Goal: Book appointment/travel/reservation

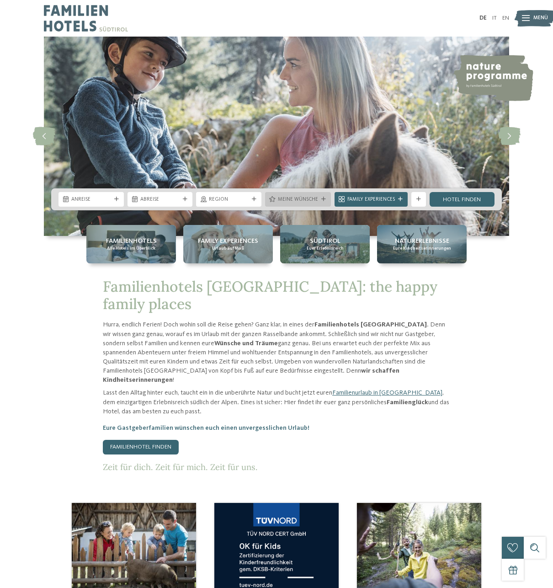
click at [316, 198] on span "Meine Wünsche" at bounding box center [298, 199] width 40 height 7
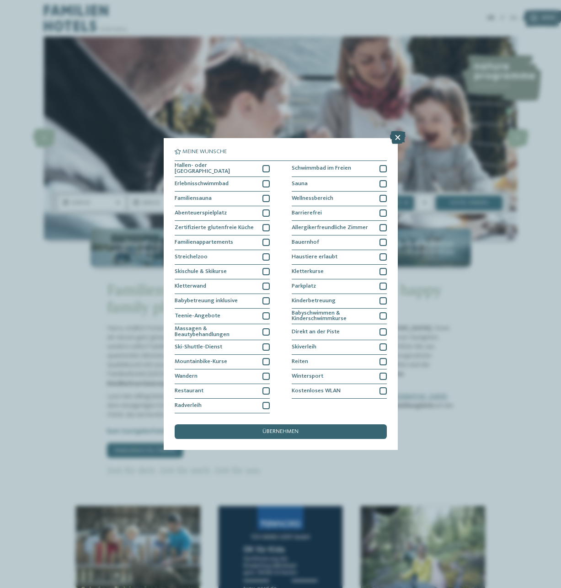
click at [400, 137] on icon at bounding box center [398, 137] width 16 height 13
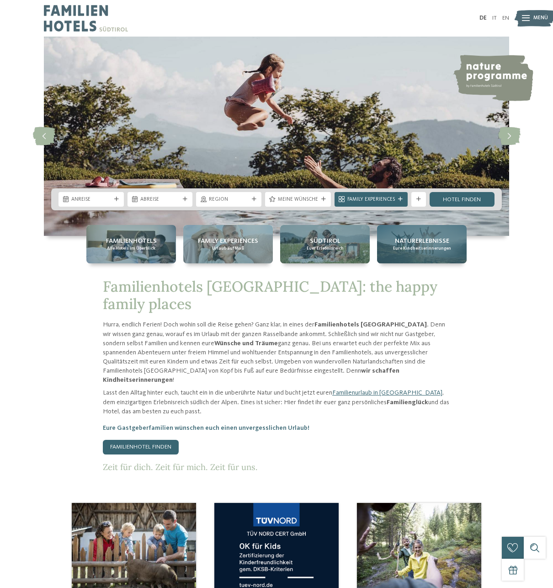
click at [427, 240] on span "Naturerlebnisse" at bounding box center [422, 240] width 54 height 9
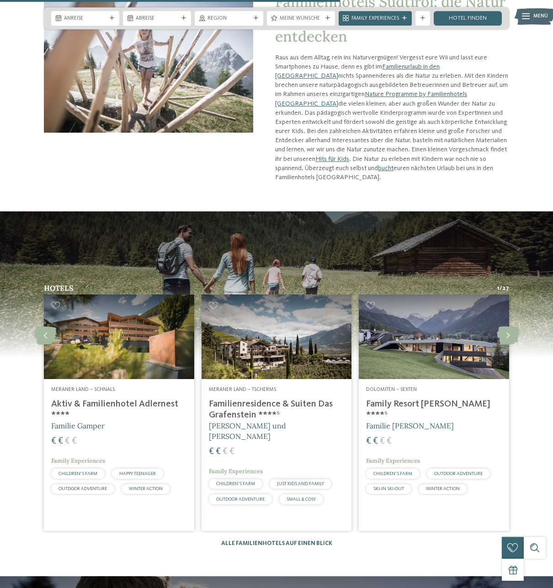
scroll to position [1352, 0]
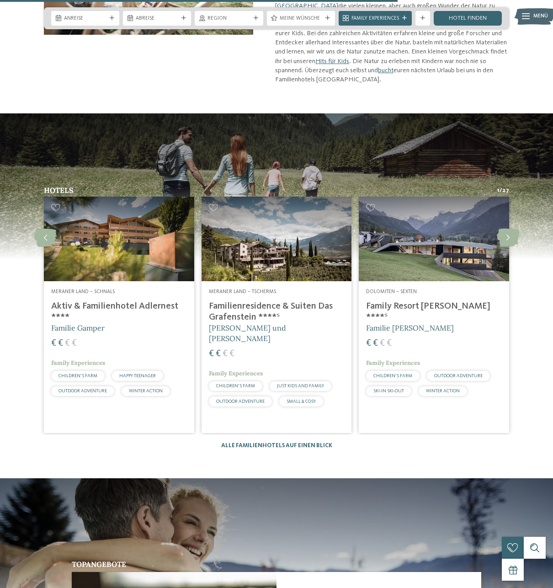
click at [446, 206] on img at bounding box center [434, 239] width 150 height 85
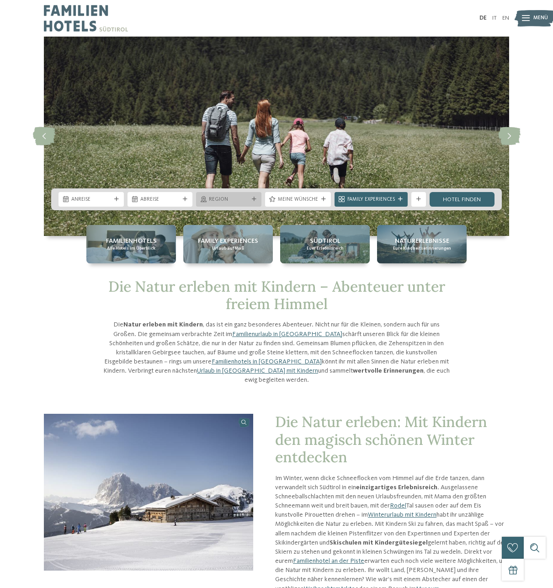
click at [242, 198] on span "Region" at bounding box center [229, 199] width 40 height 7
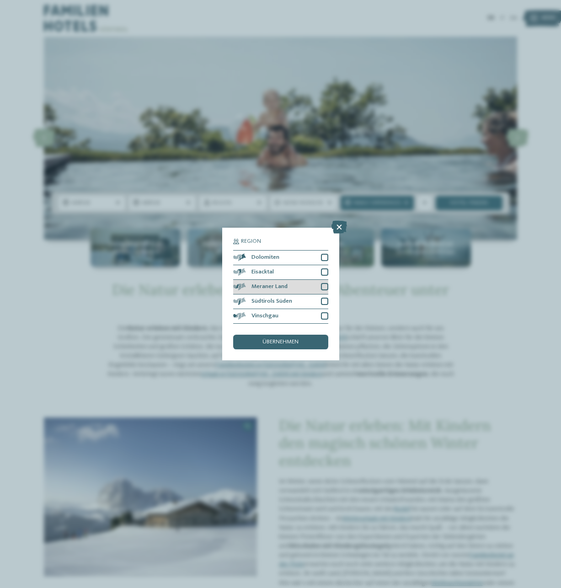
click at [299, 287] on div "Meraner Land" at bounding box center [280, 287] width 95 height 15
click at [259, 336] on div "übernehmen" at bounding box center [280, 342] width 95 height 15
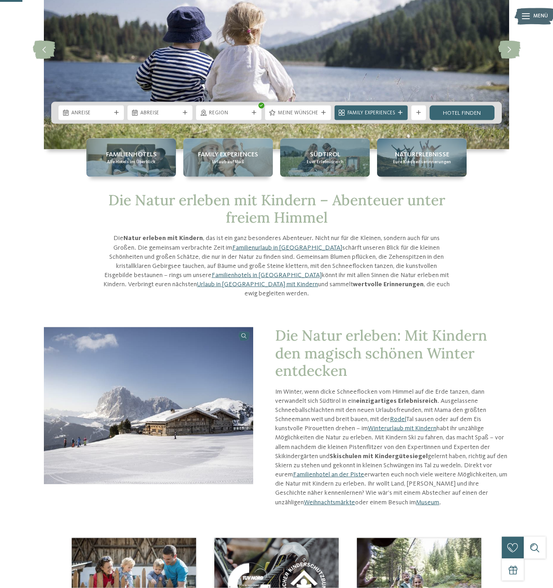
scroll to position [93, 0]
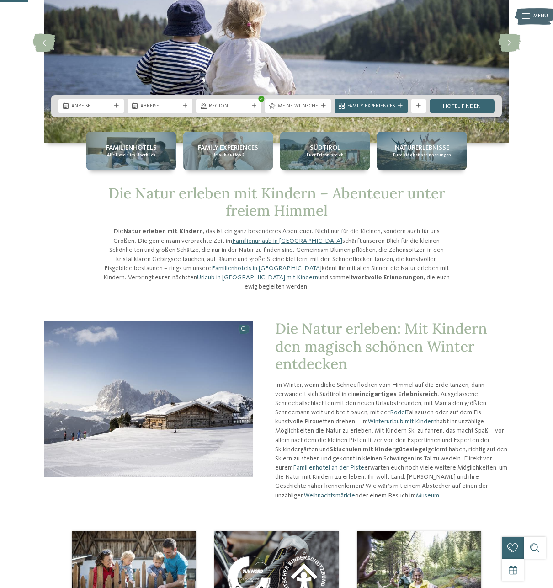
click at [480, 96] on div "Anreise Abreise" at bounding box center [276, 106] width 451 height 22
click at [479, 102] on link "Hotel finden" at bounding box center [462, 106] width 65 height 15
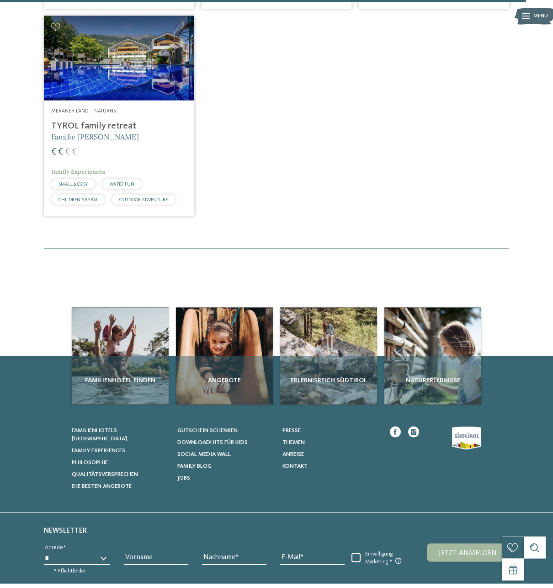
scroll to position [767, 0]
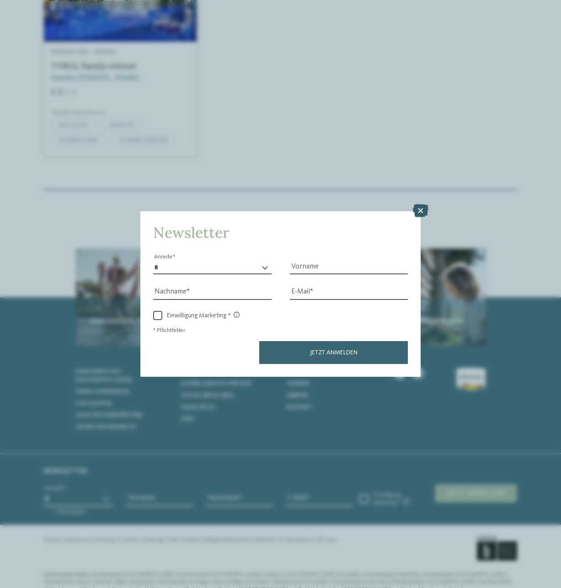
click at [418, 211] on icon at bounding box center [421, 210] width 16 height 13
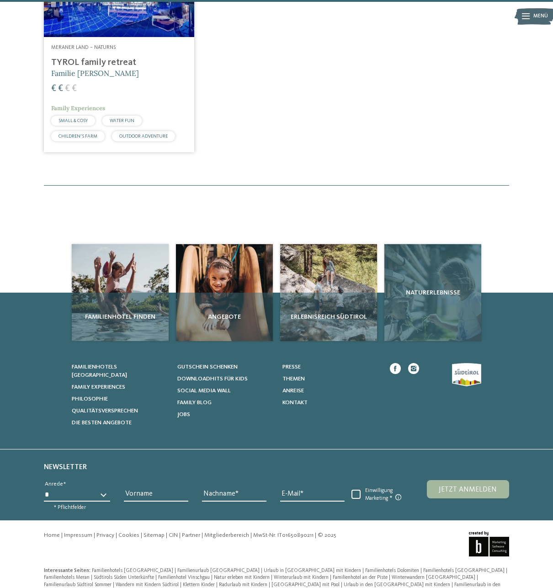
click at [458, 273] on div "Naturerlebnisse" at bounding box center [432, 292] width 97 height 97
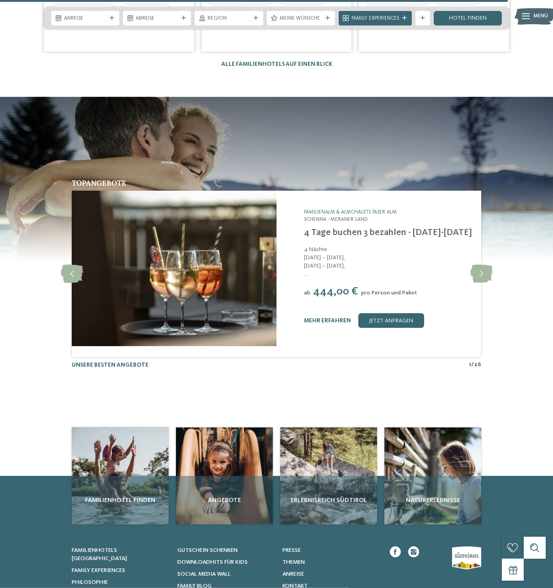
scroll to position [1725, 0]
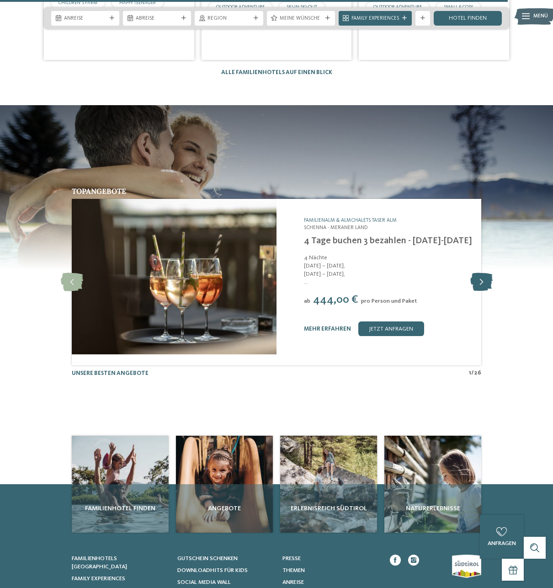
click at [480, 273] on icon at bounding box center [481, 282] width 22 height 18
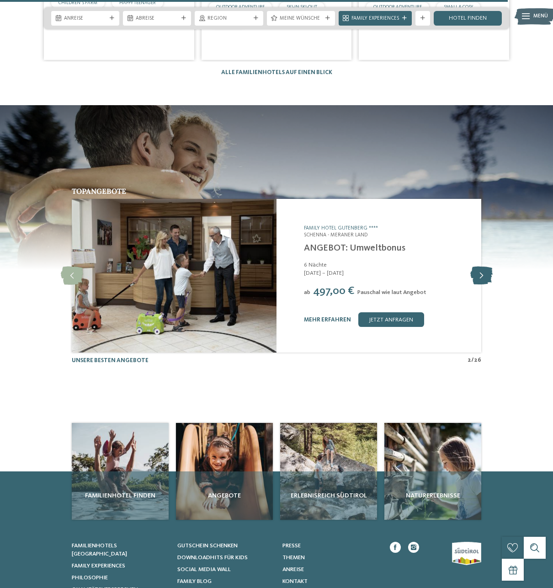
click at [480, 267] on icon at bounding box center [481, 276] width 22 height 18
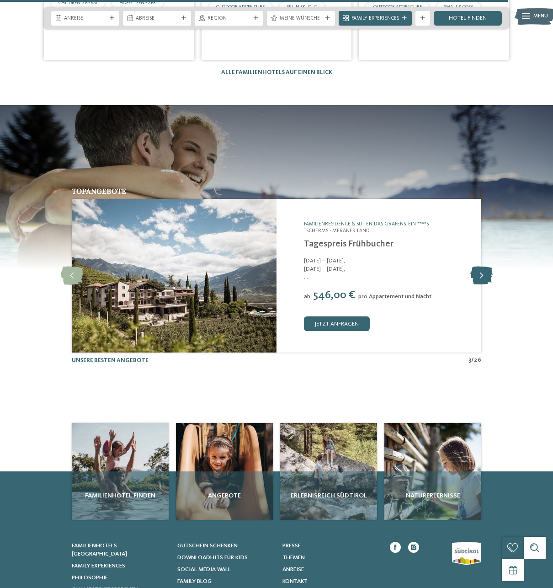
click at [480, 267] on icon at bounding box center [481, 276] width 22 height 18
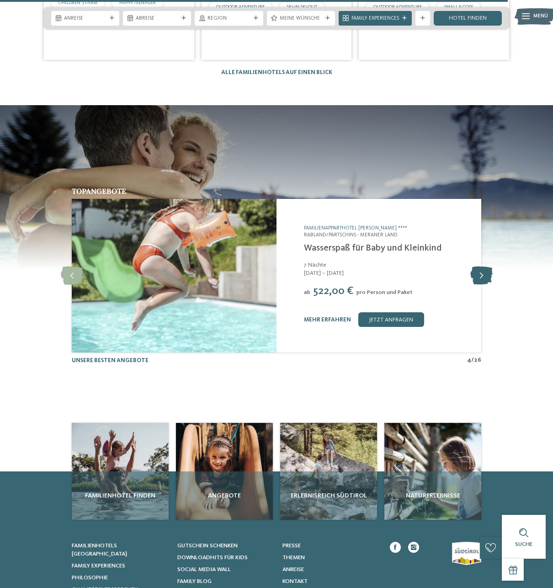
click at [480, 267] on icon at bounding box center [481, 276] width 22 height 18
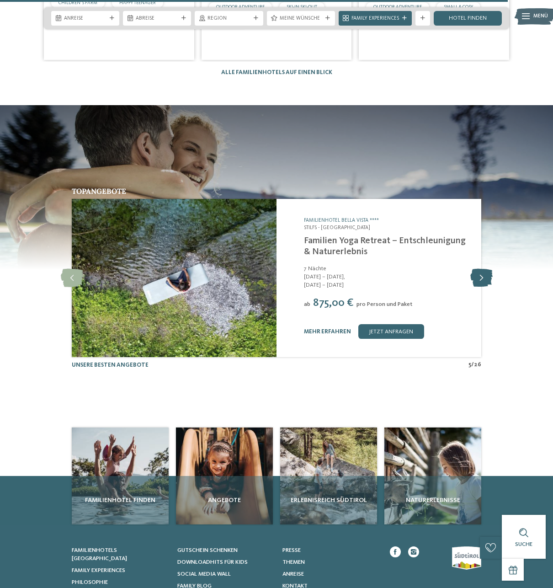
click at [480, 269] on icon at bounding box center [481, 278] width 22 height 18
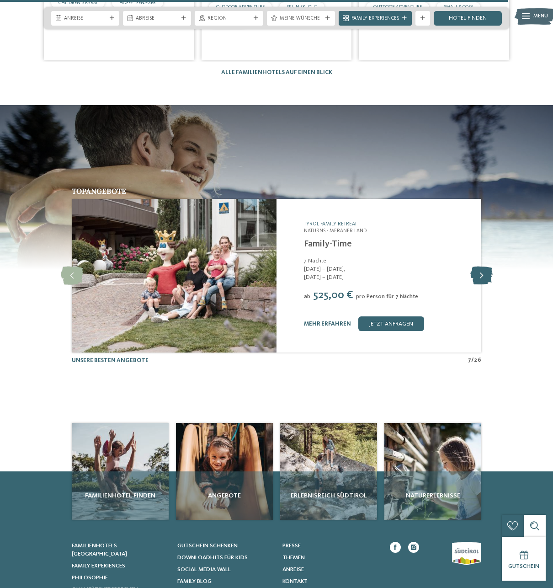
click at [480, 267] on icon at bounding box center [481, 276] width 22 height 18
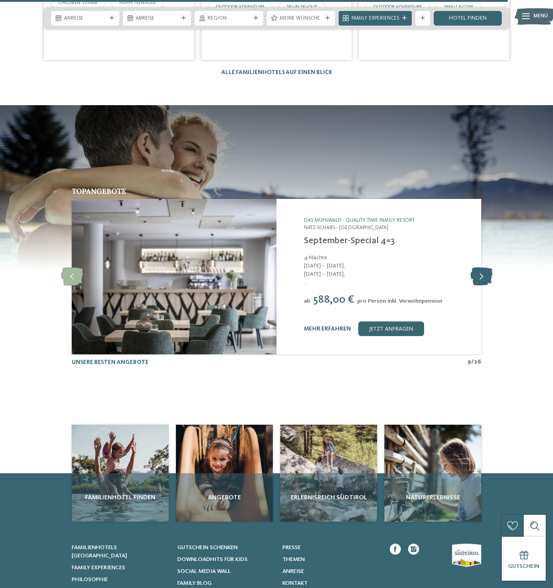
click at [480, 267] on icon at bounding box center [481, 276] width 22 height 18
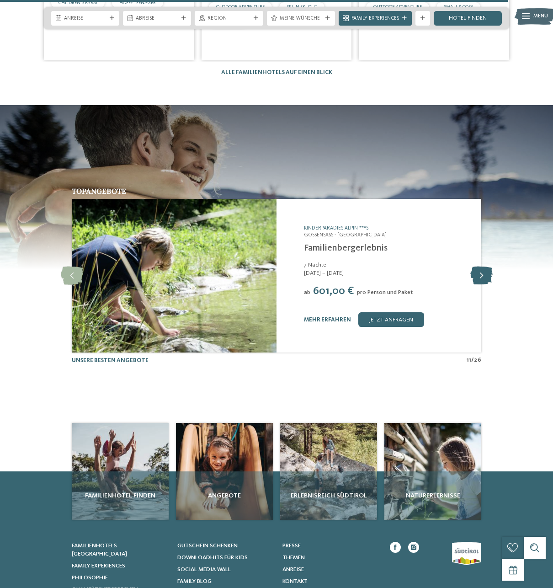
click at [480, 267] on icon at bounding box center [481, 276] width 22 height 18
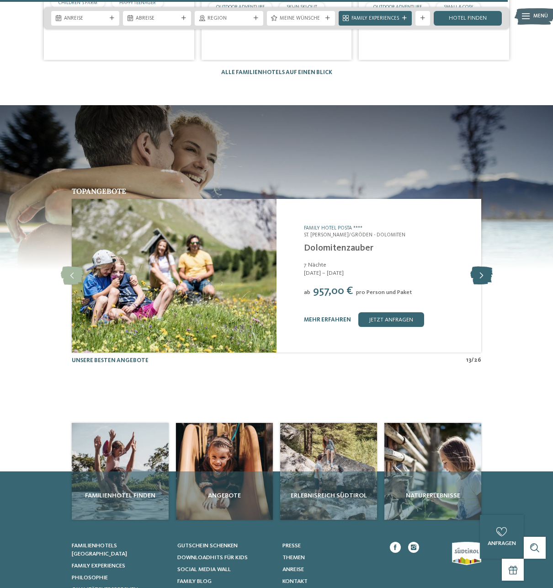
click at [480, 267] on icon at bounding box center [481, 276] width 22 height 18
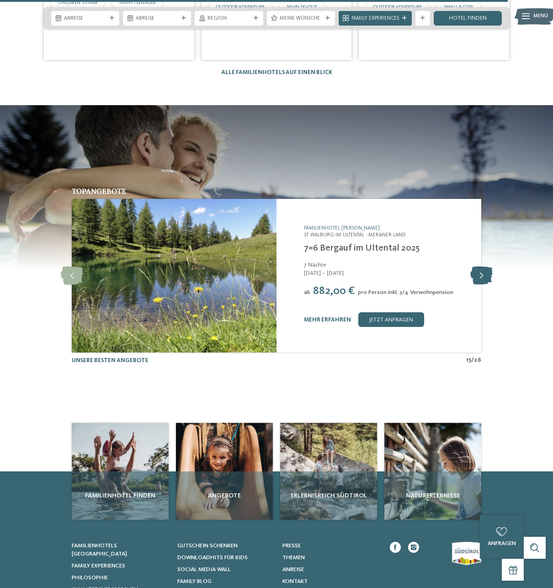
click at [480, 267] on icon at bounding box center [481, 276] width 22 height 18
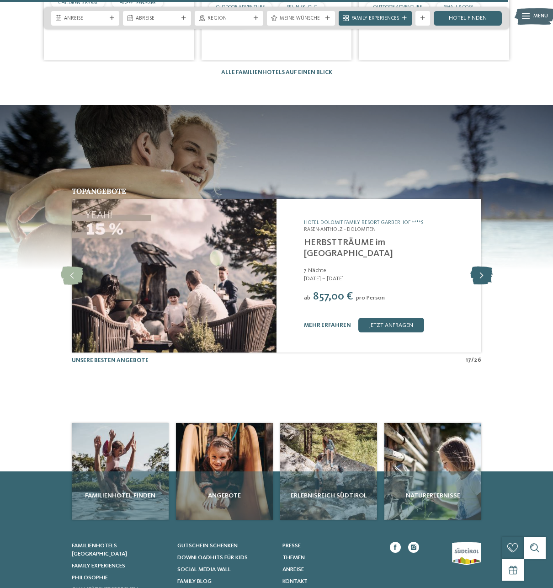
click at [480, 267] on icon at bounding box center [481, 276] width 22 height 18
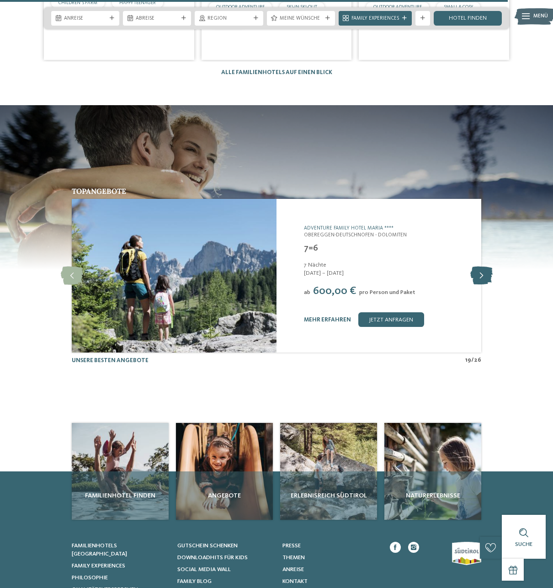
click at [480, 267] on icon at bounding box center [481, 276] width 22 height 18
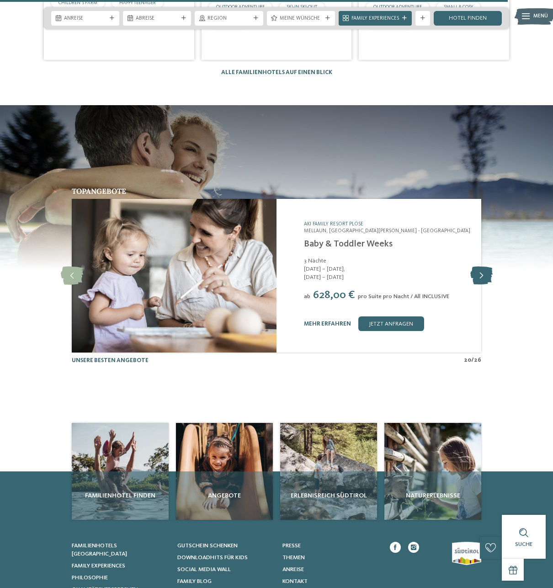
click at [480, 267] on icon at bounding box center [481, 276] width 22 height 18
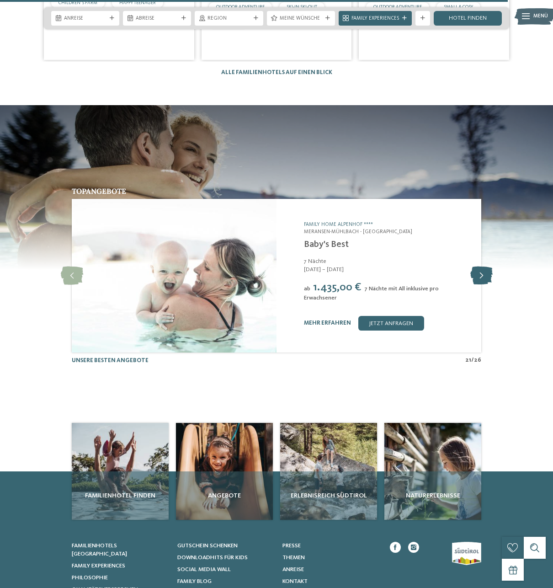
click at [480, 267] on icon at bounding box center [481, 276] width 22 height 18
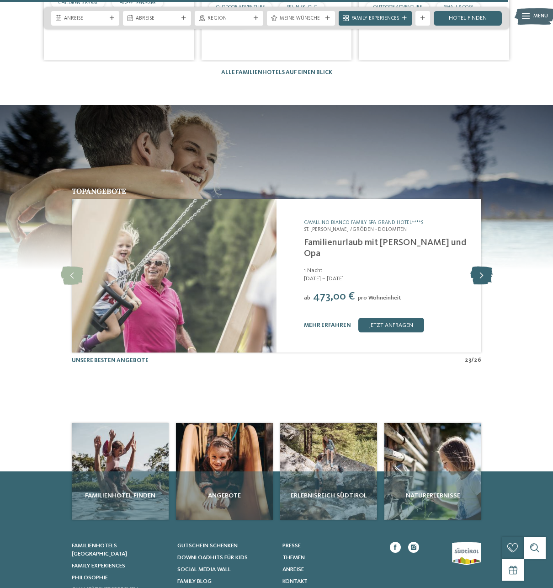
click at [480, 267] on icon at bounding box center [481, 276] width 22 height 18
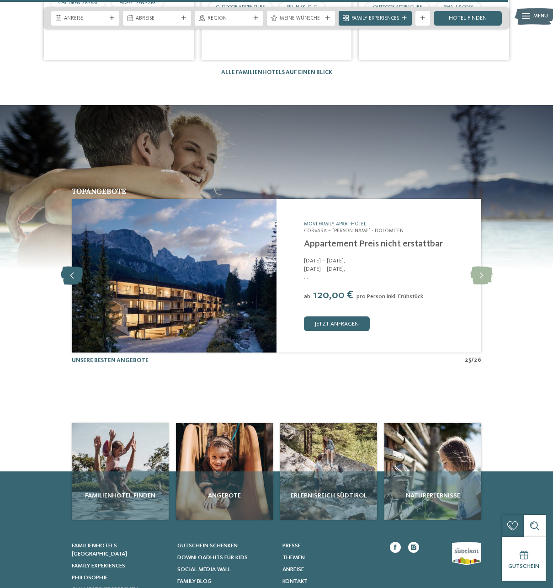
click at [75, 267] on icon at bounding box center [72, 276] width 22 height 18
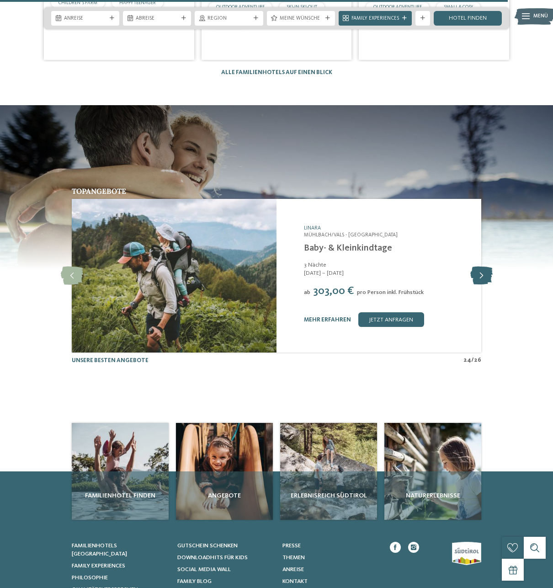
click at [489, 267] on icon at bounding box center [481, 276] width 22 height 18
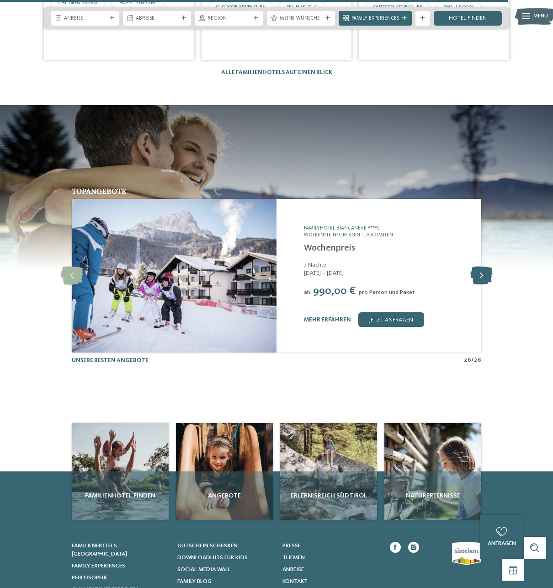
click at [489, 267] on icon at bounding box center [481, 276] width 22 height 18
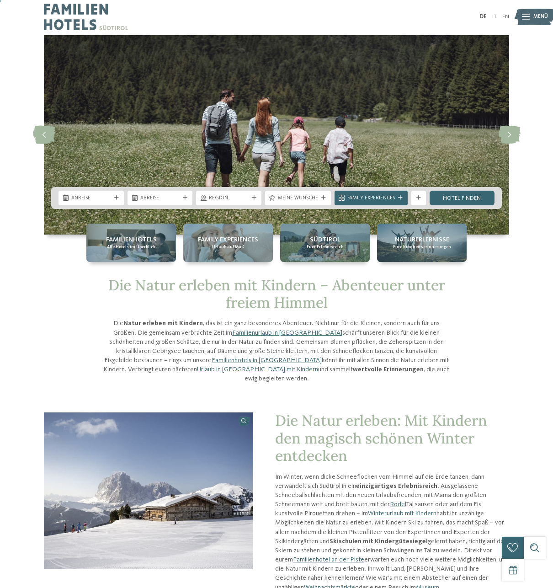
scroll to position [0, 0]
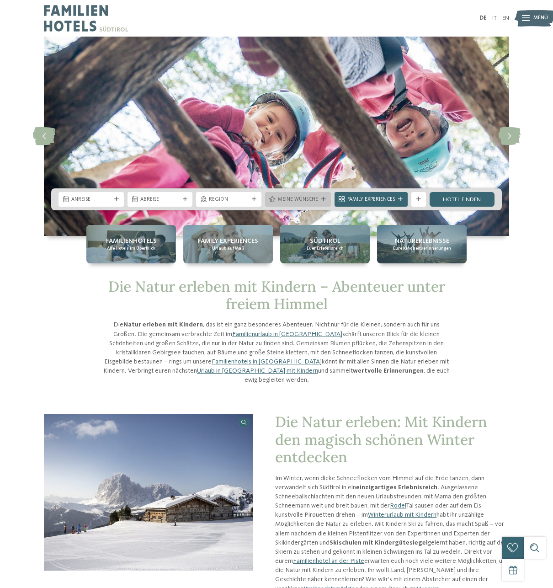
click at [295, 199] on span "Meine Wünsche" at bounding box center [298, 199] width 40 height 7
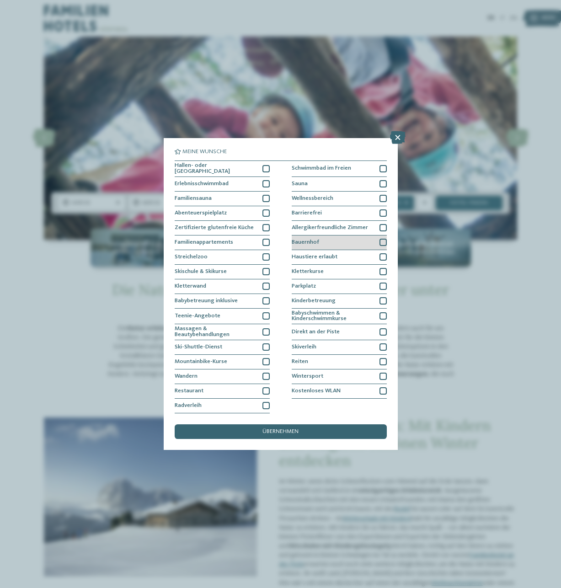
click at [385, 245] on div at bounding box center [382, 242] width 7 height 7
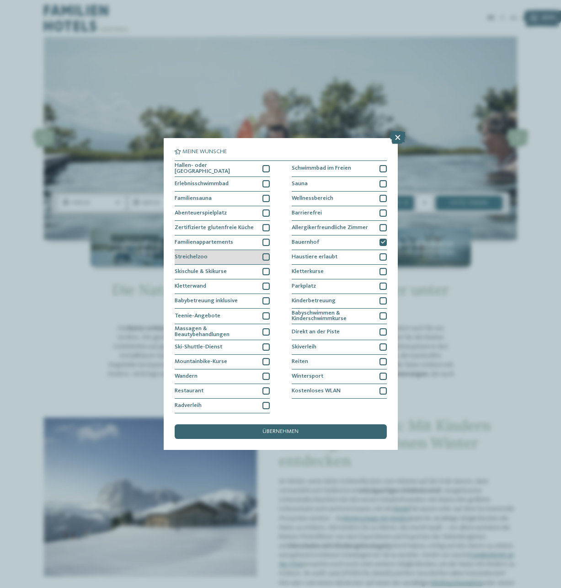
click at [264, 256] on div at bounding box center [265, 256] width 7 height 7
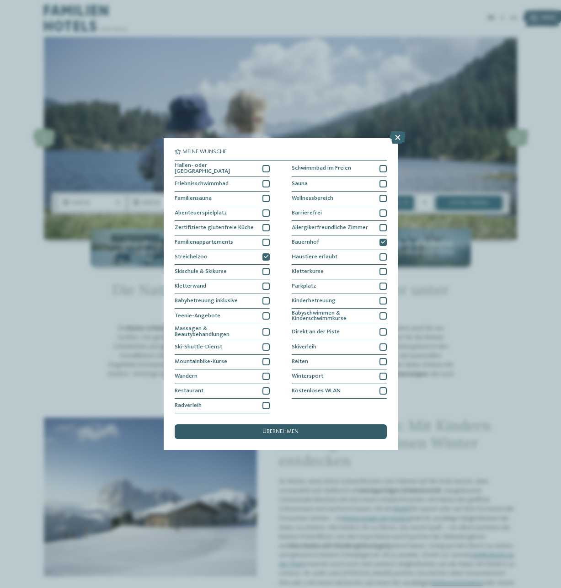
click at [299, 429] on span "übernehmen" at bounding box center [280, 432] width 36 height 6
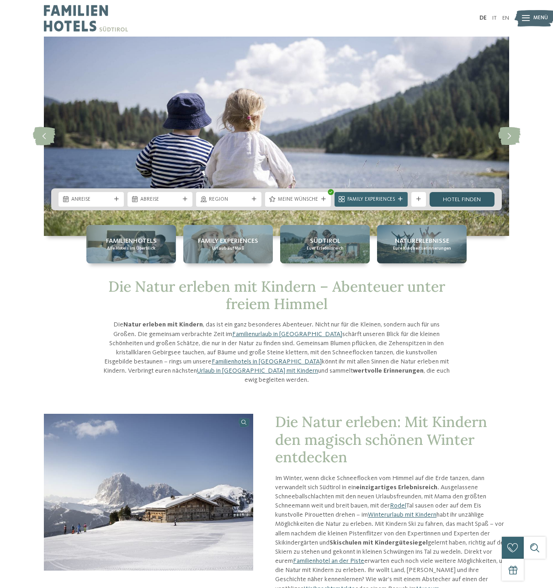
click at [479, 195] on link "Hotel finden" at bounding box center [462, 199] width 65 height 15
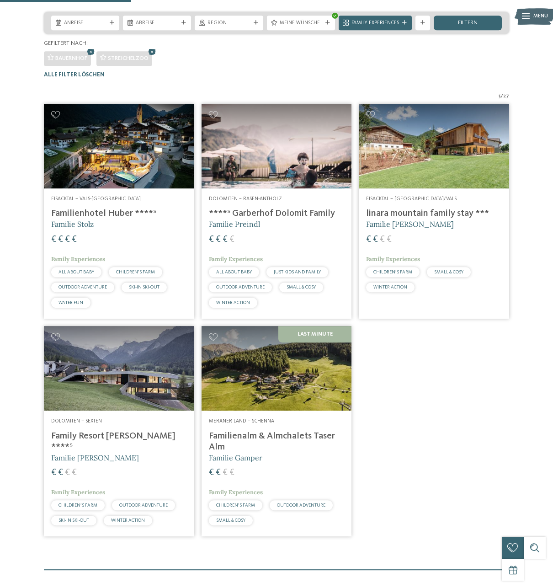
scroll to position [179, 0]
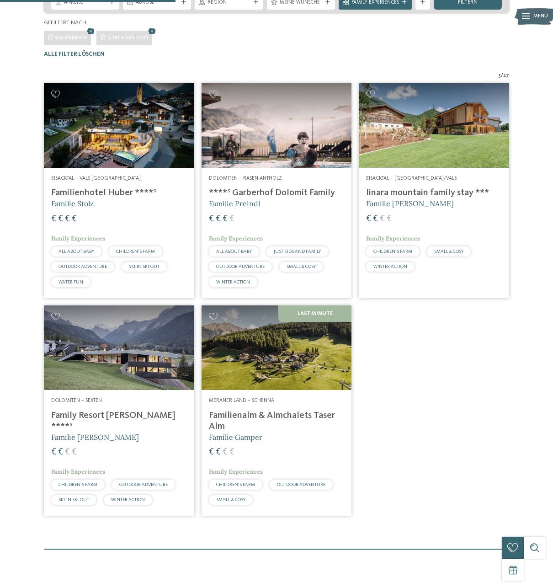
click at [136, 371] on img at bounding box center [119, 347] width 150 height 85
click at [412, 156] on img at bounding box center [434, 125] width 150 height 85
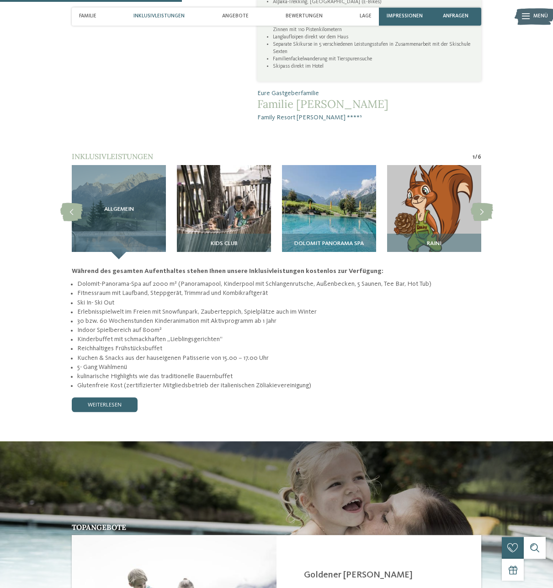
scroll to position [746, 0]
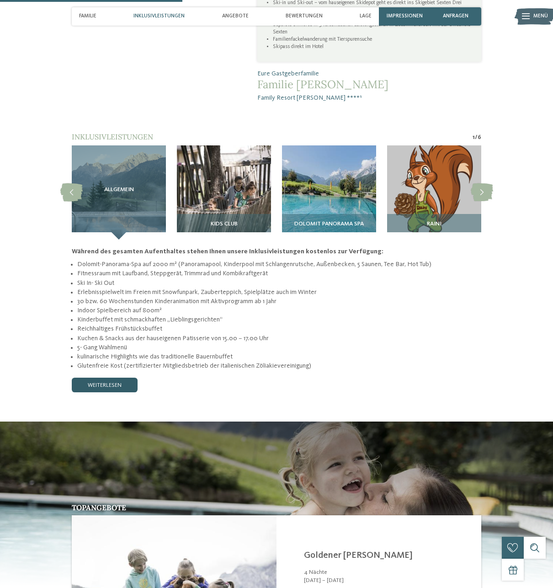
click at [110, 378] on link "weiterlesen" at bounding box center [105, 385] width 66 height 15
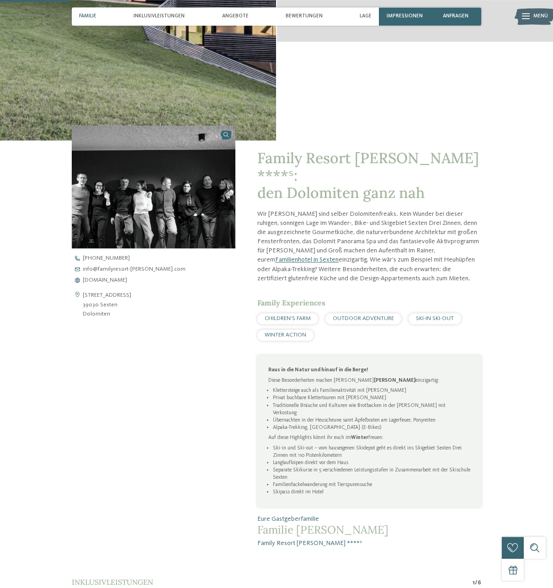
scroll to position [280, 0]
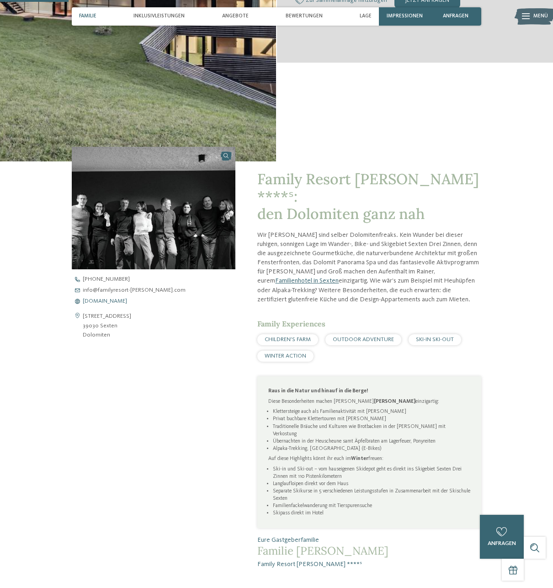
click at [127, 301] on span "[DOMAIN_NAME]" at bounding box center [105, 302] width 44 height 6
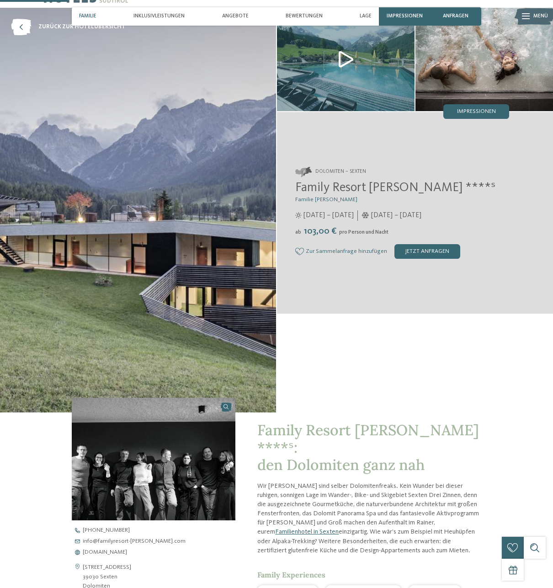
scroll to position [0, 0]
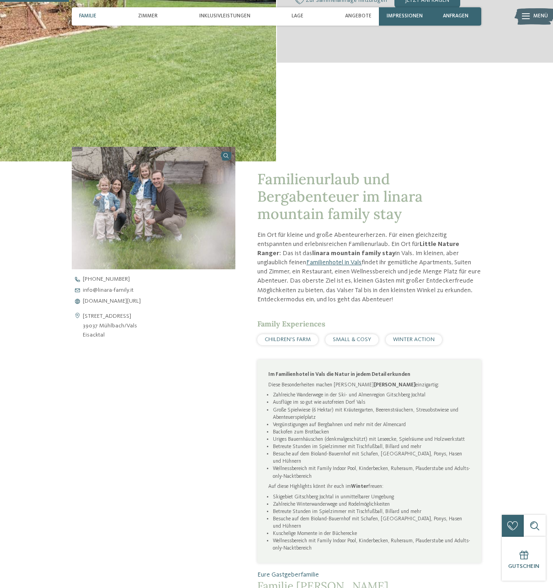
scroll to position [326, 0]
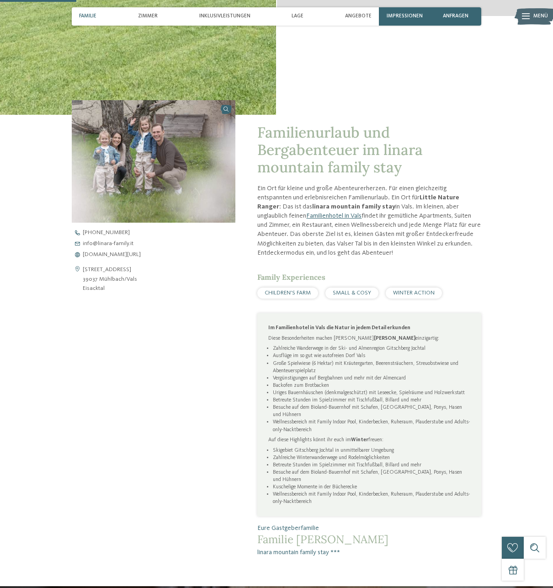
click at [293, 293] on span "CHILDREN’S FARM" at bounding box center [288, 293] width 46 height 6
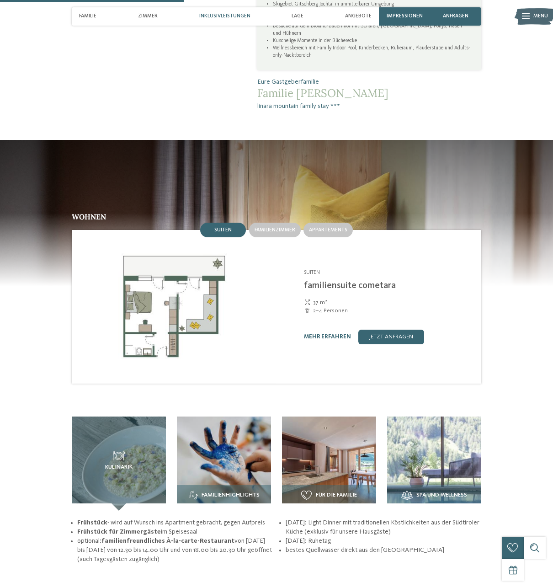
scroll to position [793, 0]
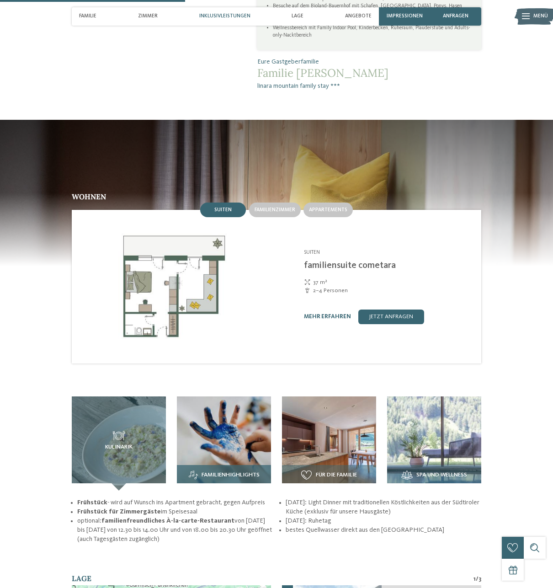
click at [224, 427] on img at bounding box center [224, 443] width 94 height 94
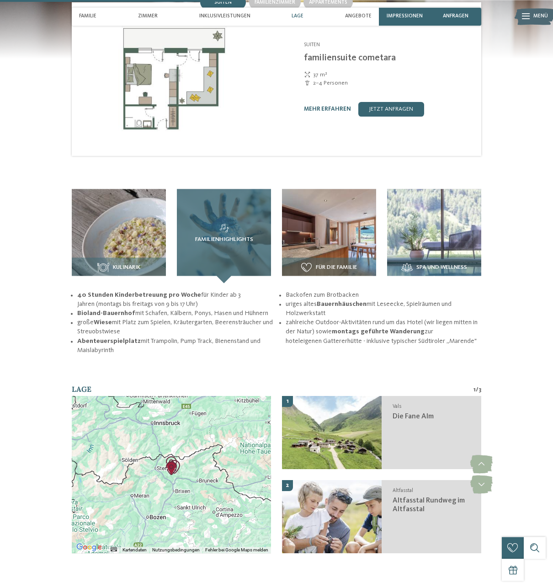
scroll to position [979, 0]
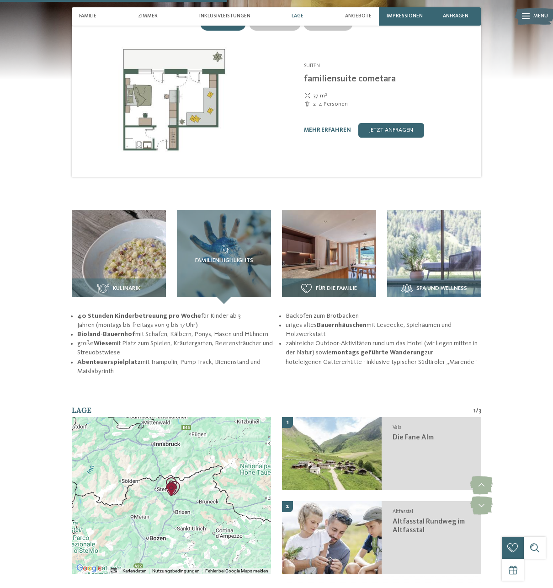
click at [370, 242] on img at bounding box center [329, 257] width 94 height 94
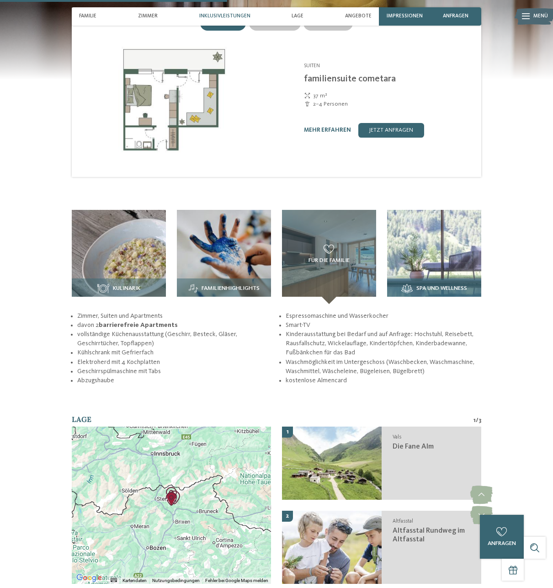
click at [456, 237] on img at bounding box center [434, 257] width 94 height 94
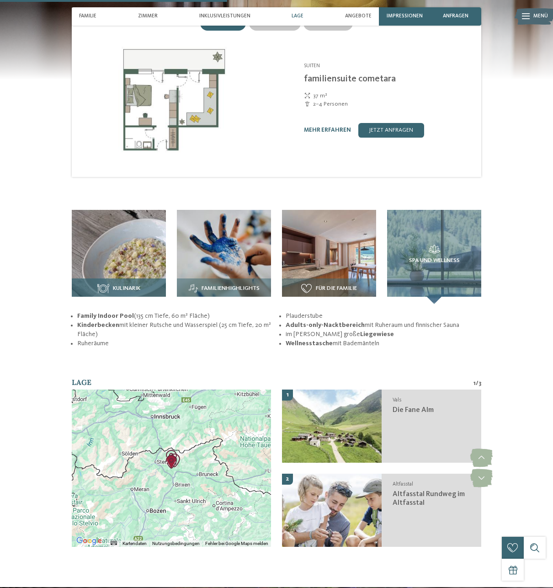
click at [113, 240] on img at bounding box center [119, 257] width 94 height 94
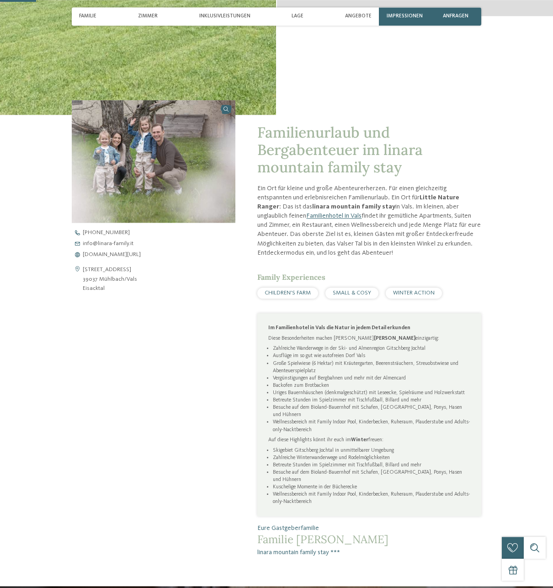
scroll to position [373, 0]
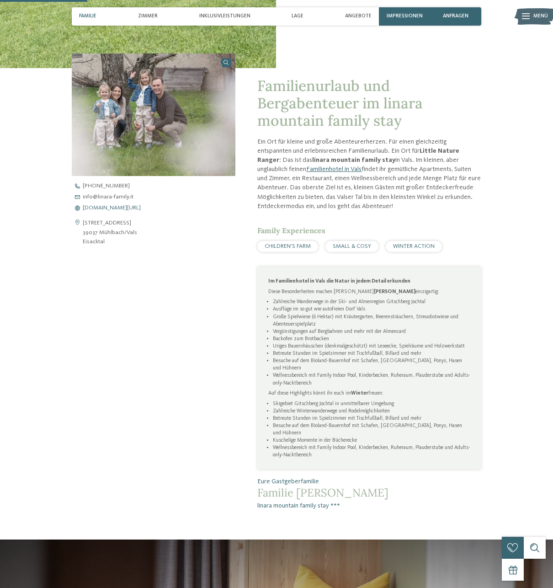
click at [112, 210] on span "[DOMAIN_NAME][URL]" at bounding box center [112, 208] width 58 height 6
